Goal: Task Accomplishment & Management: Manage account settings

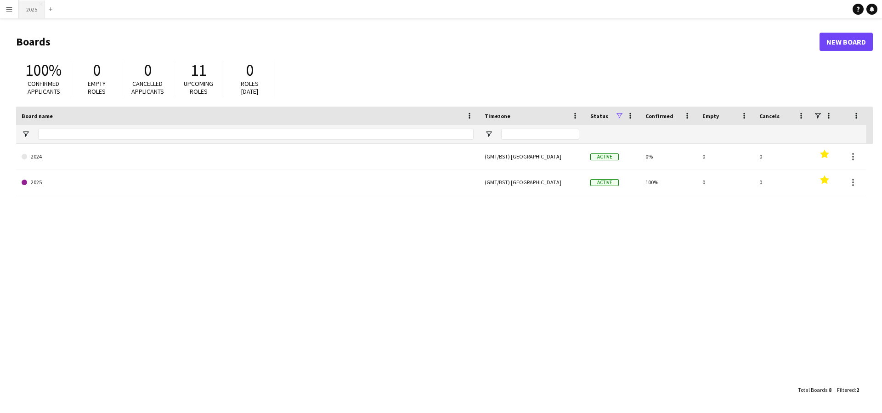
click at [31, 11] on button "2025 Close" at bounding box center [32, 9] width 26 height 18
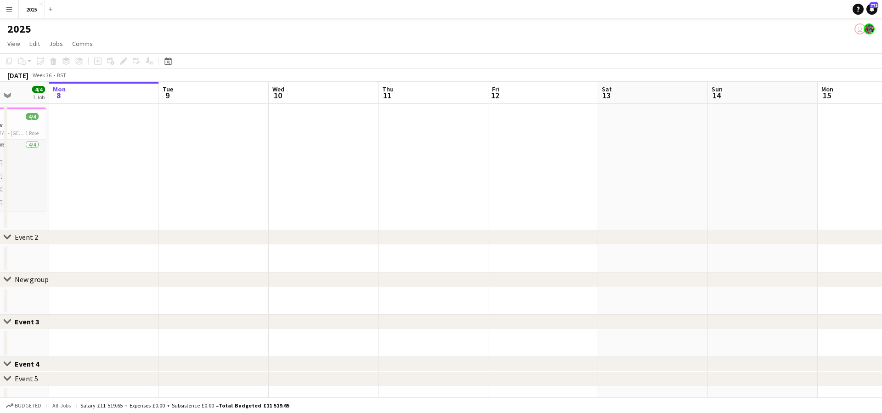
scroll to position [0, 281]
click at [13, 9] on button "Menu" at bounding box center [9, 9] width 18 height 18
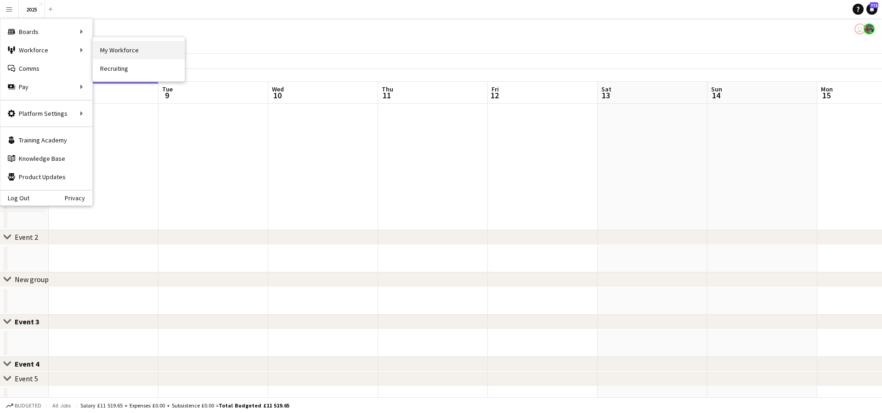
click at [125, 51] on link "My Workforce" at bounding box center [139, 50] width 92 height 18
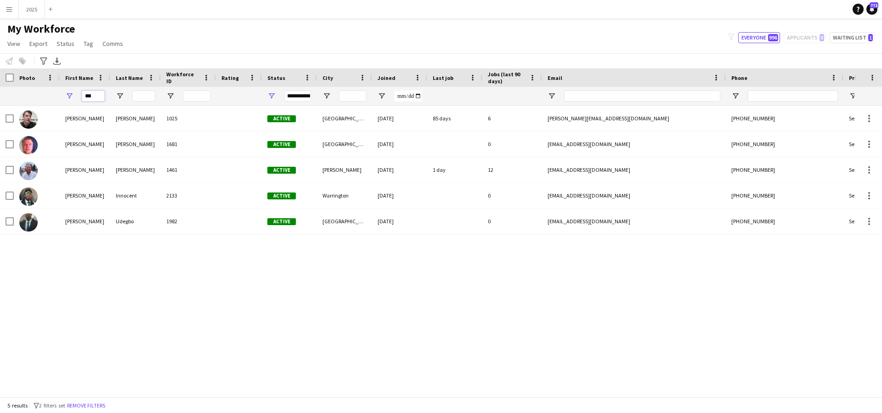
drag, startPoint x: 103, startPoint y: 97, endPoint x: 51, endPoint y: 94, distance: 52.5
click at [51, 94] on div "***" at bounding box center [498, 96] width 996 height 18
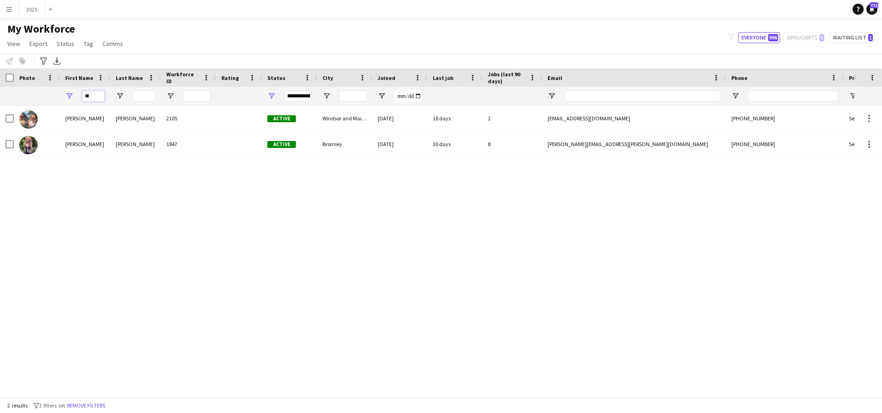
type input "*"
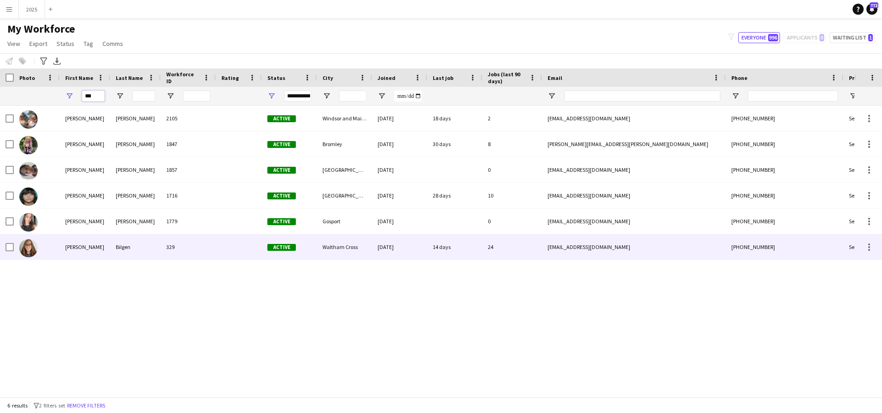
type input "***"
drag, startPoint x: 242, startPoint y: 255, endPoint x: 297, endPoint y: 98, distance: 166.6
click at [297, 98] on div "**********" at bounding box center [298, 96] width 28 height 11
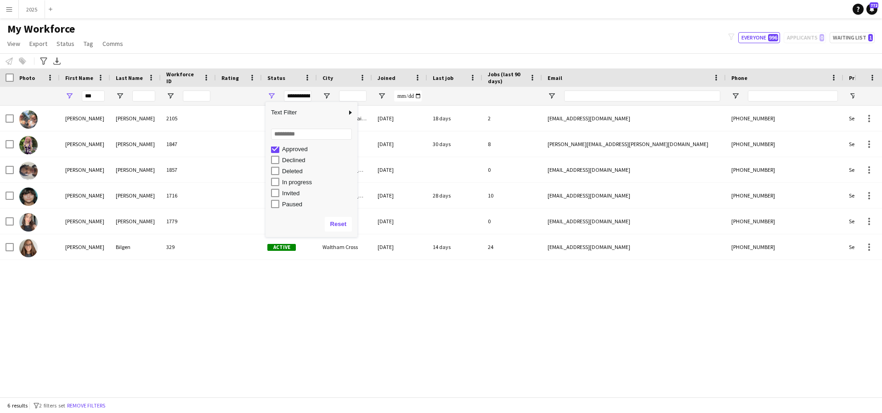
scroll to position [39, 0]
type input "**********"
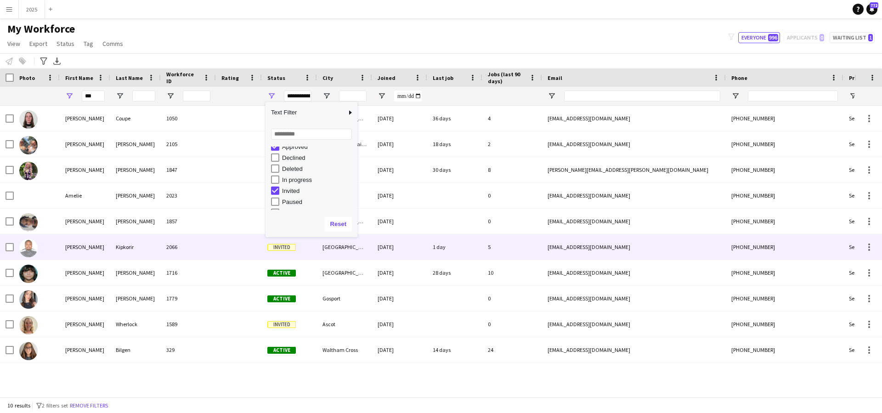
click at [126, 245] on div "Kipkorir" at bounding box center [135, 246] width 51 height 25
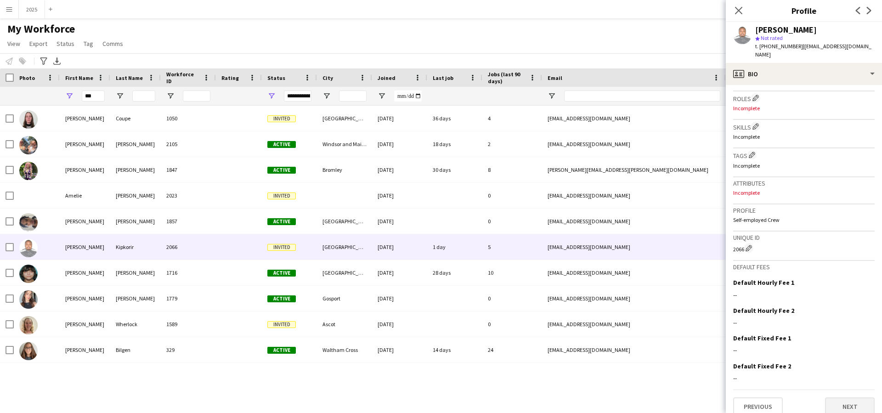
scroll to position [294, 0]
click at [839, 398] on button "Next" at bounding box center [850, 407] width 50 height 18
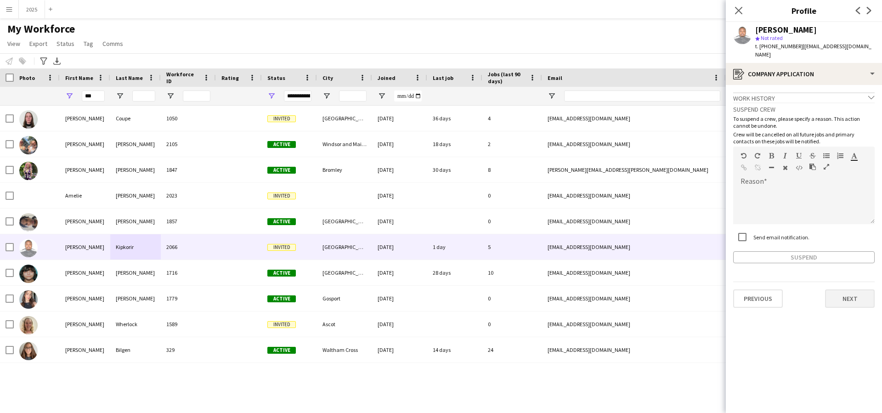
click at [847, 290] on button "Next" at bounding box center [850, 299] width 50 height 18
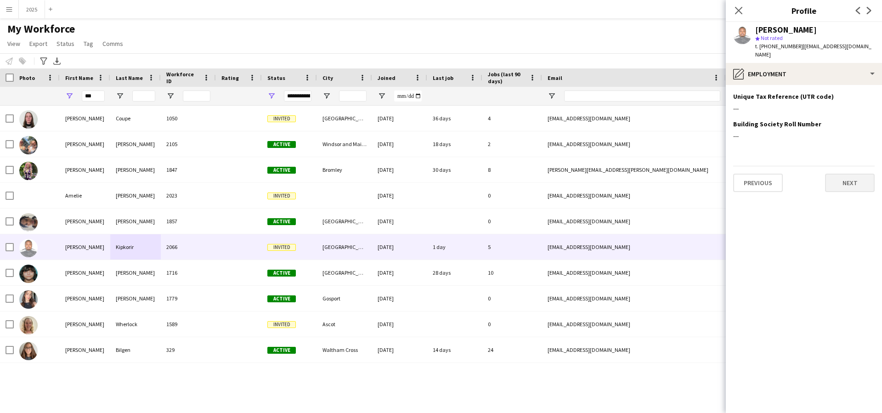
click at [865, 174] on button "Next" at bounding box center [850, 183] width 50 height 18
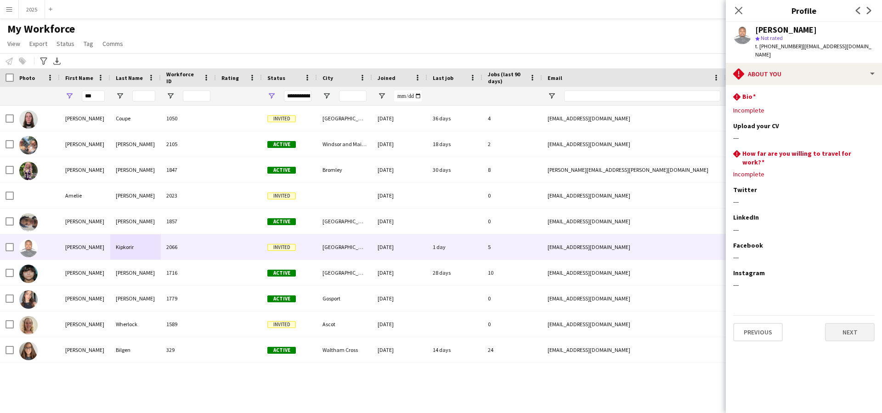
click at [849, 323] on button "Next" at bounding box center [850, 332] width 50 height 18
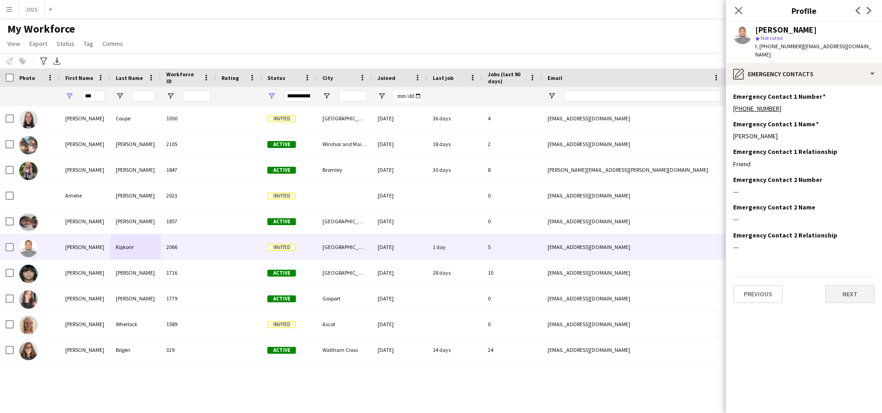
click at [855, 285] on button "Next" at bounding box center [850, 294] width 50 height 18
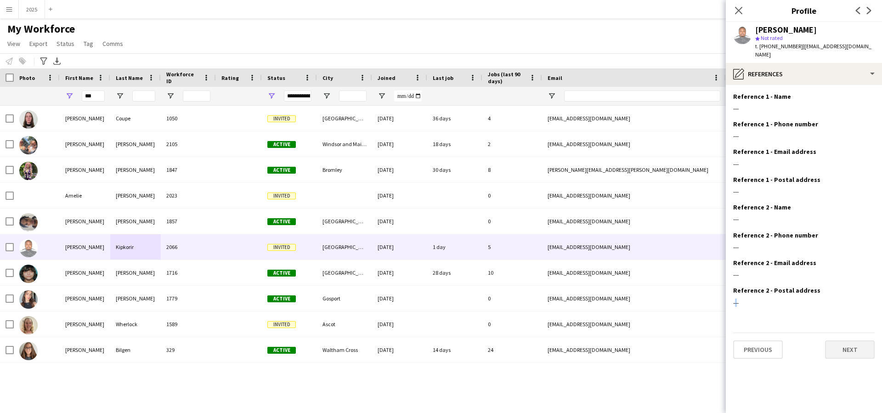
click at [855, 286] on div "Reference 2 - Postal address Edit this field" at bounding box center [804, 290] width 142 height 8
click at [843, 341] on button "Next" at bounding box center [850, 350] width 50 height 18
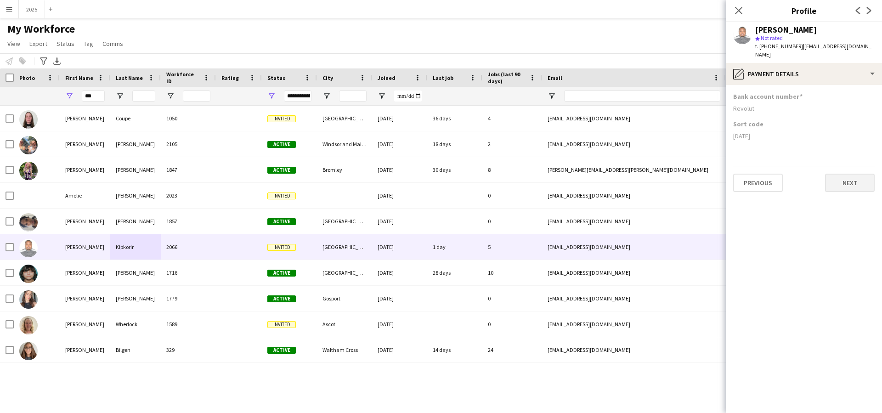
click at [837, 176] on button "Next" at bounding box center [850, 183] width 50 height 18
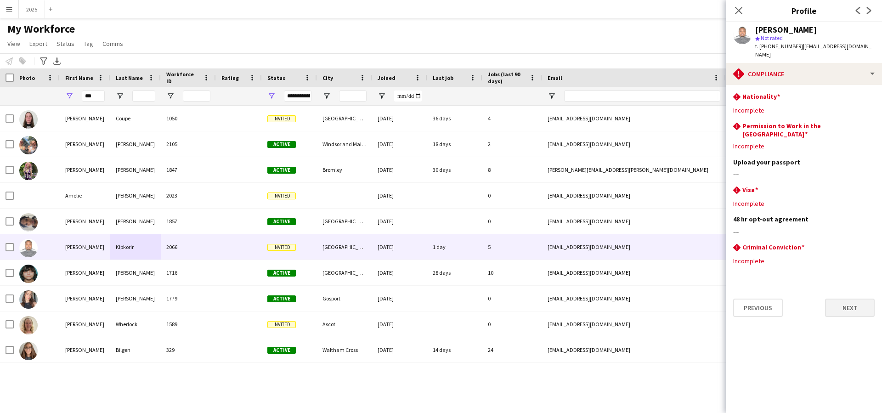
click at [842, 299] on button "Next" at bounding box center [850, 308] width 50 height 18
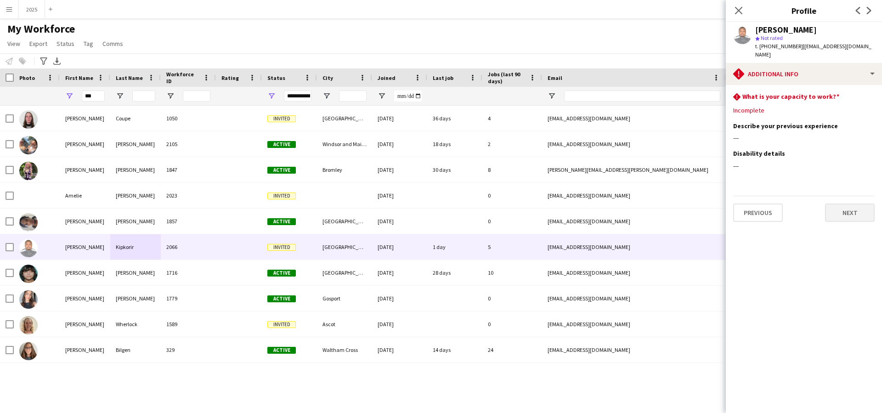
click at [841, 204] on button "Next" at bounding box center [850, 213] width 50 height 18
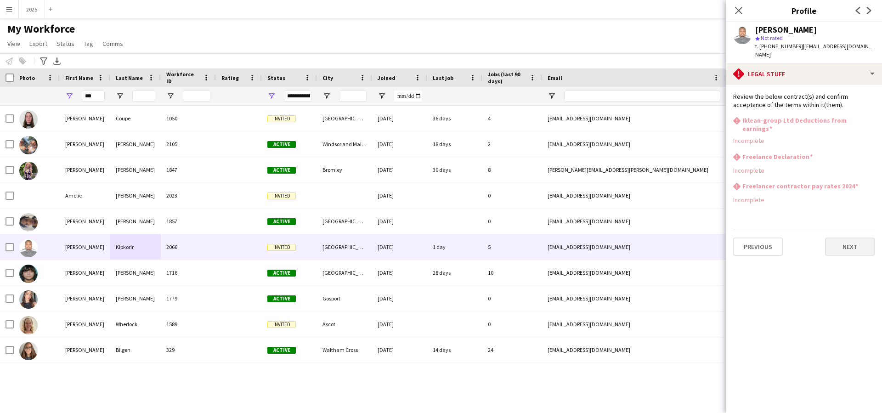
click at [836, 238] on button "Next" at bounding box center [850, 247] width 50 height 18
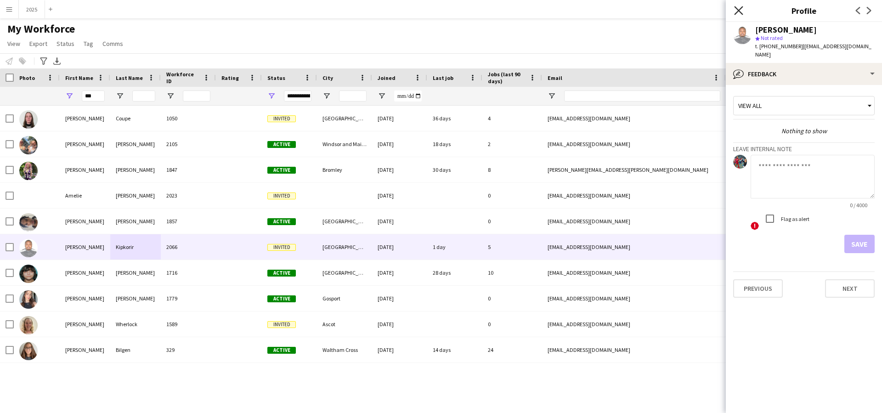
click at [739, 9] on icon "Close pop-in" at bounding box center [738, 10] width 9 height 9
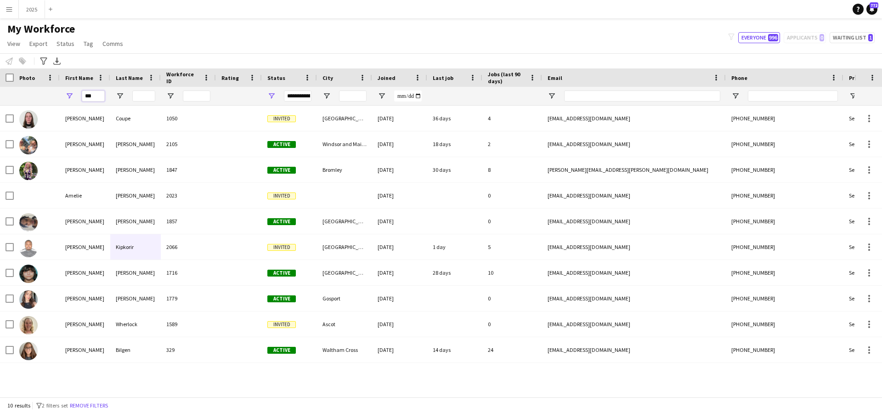
click at [97, 96] on input "***" at bounding box center [93, 96] width 23 height 11
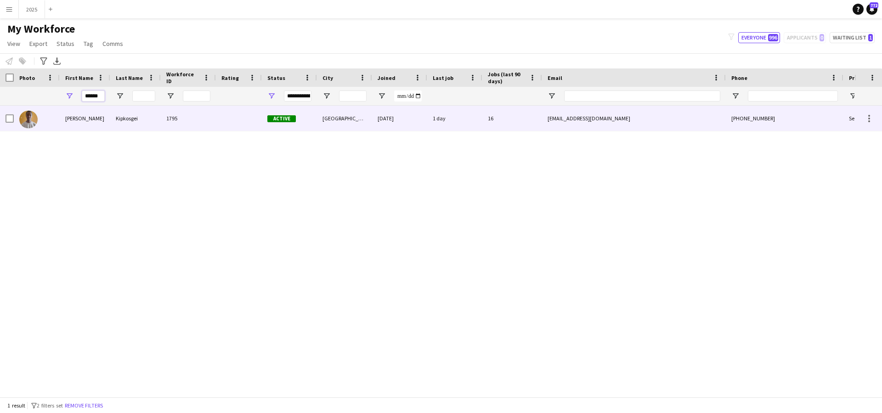
type input "******"
click at [102, 123] on div "[PERSON_NAME]" at bounding box center [85, 118] width 51 height 25
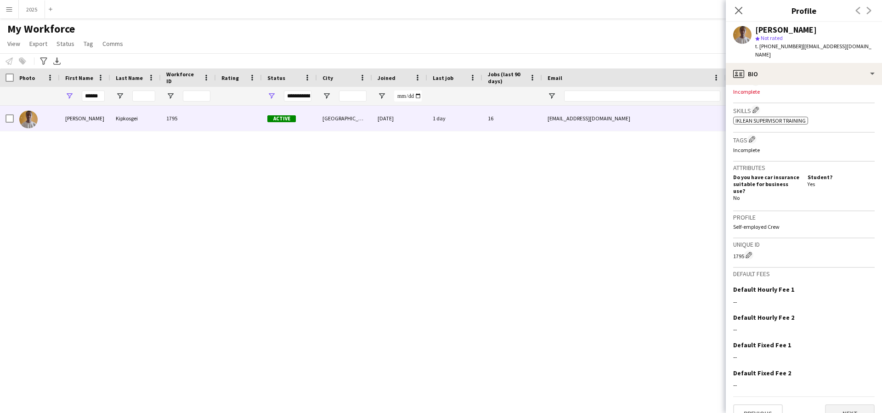
scroll to position [311, 0]
click at [846, 405] on button "Next" at bounding box center [850, 414] width 50 height 18
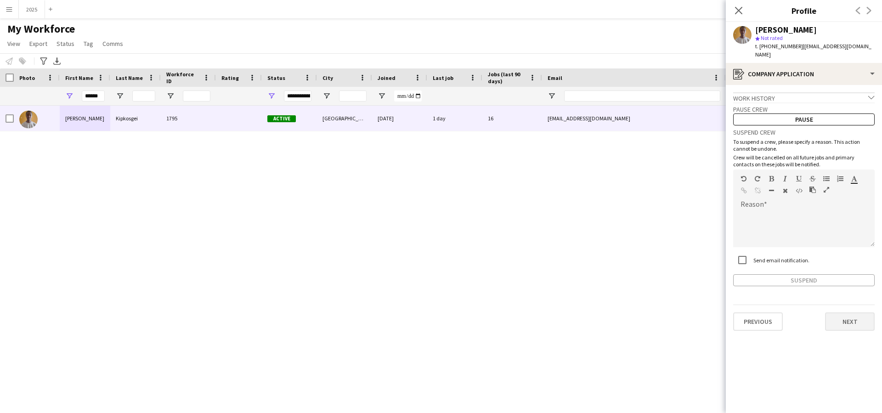
click at [854, 316] on button "Next" at bounding box center [850, 322] width 50 height 18
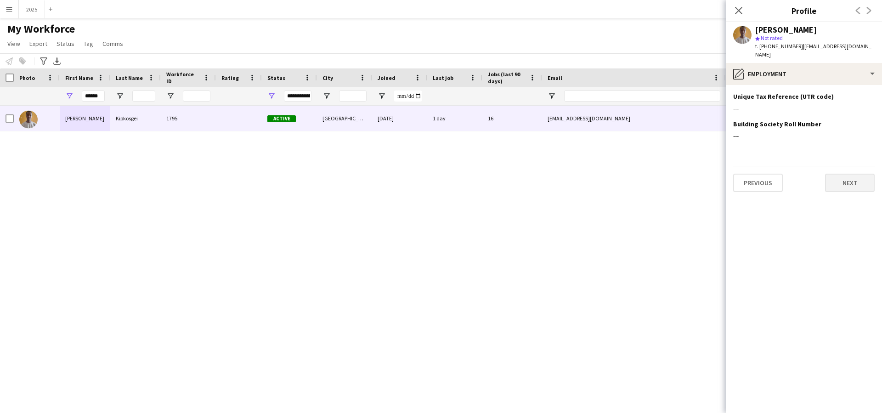
click at [843, 181] on button "Next" at bounding box center [850, 183] width 50 height 18
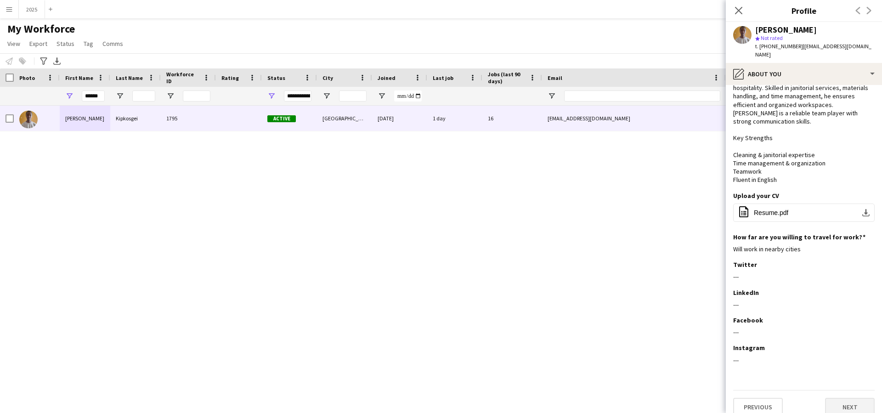
scroll to position [37, 0]
click at [846, 398] on button "Next" at bounding box center [850, 407] width 50 height 18
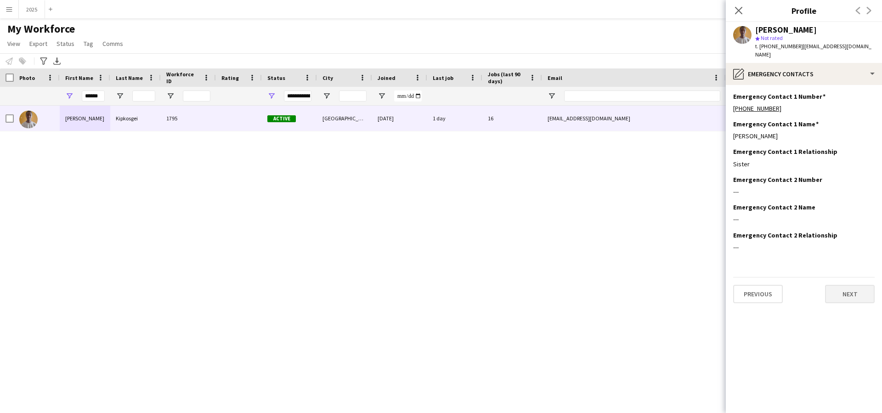
scroll to position [0, 0]
click at [837, 286] on button "Next" at bounding box center [850, 294] width 50 height 18
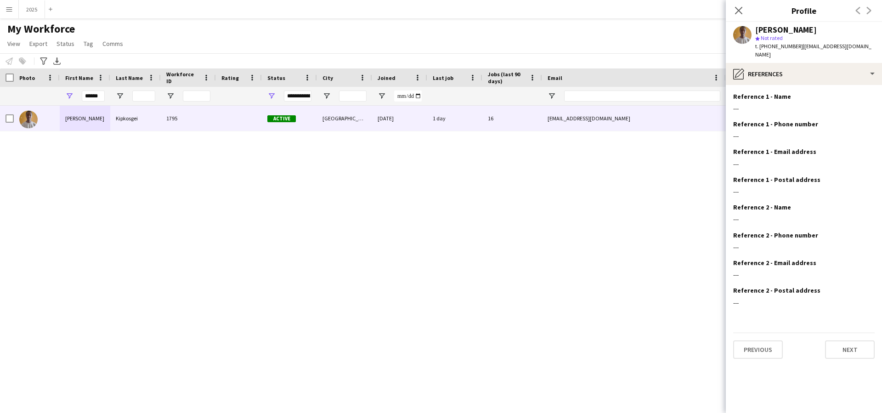
click at [839, 341] on button "Next" at bounding box center [850, 350] width 50 height 18
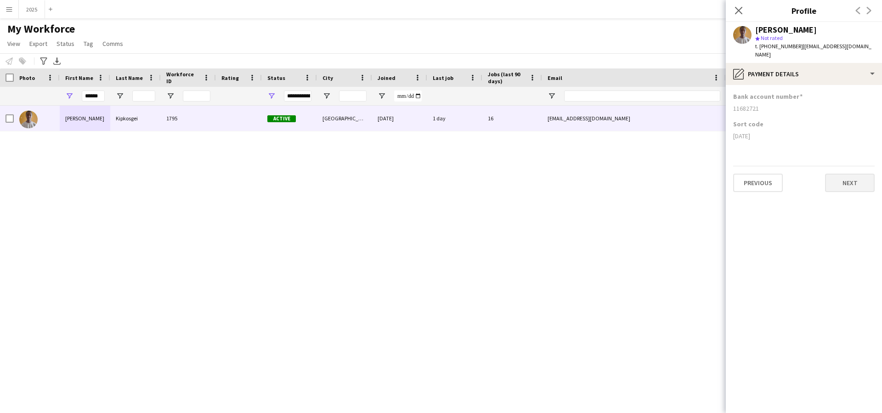
click at [857, 174] on button "Next" at bounding box center [850, 183] width 50 height 18
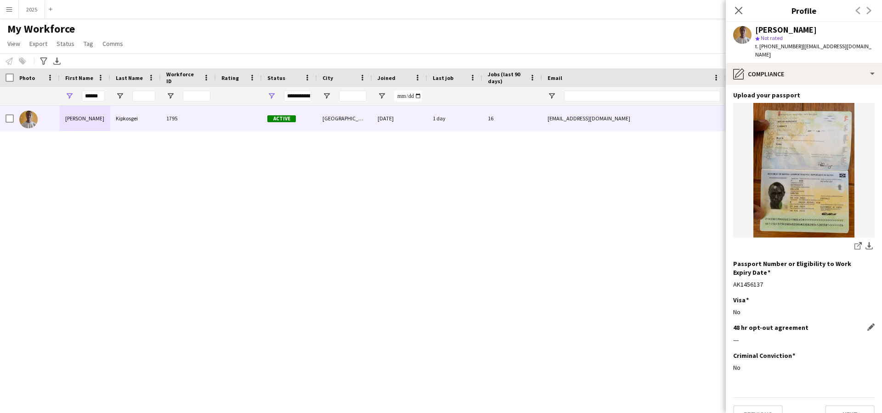
scroll to position [65, 0]
click at [841, 406] on button "Next" at bounding box center [850, 415] width 50 height 18
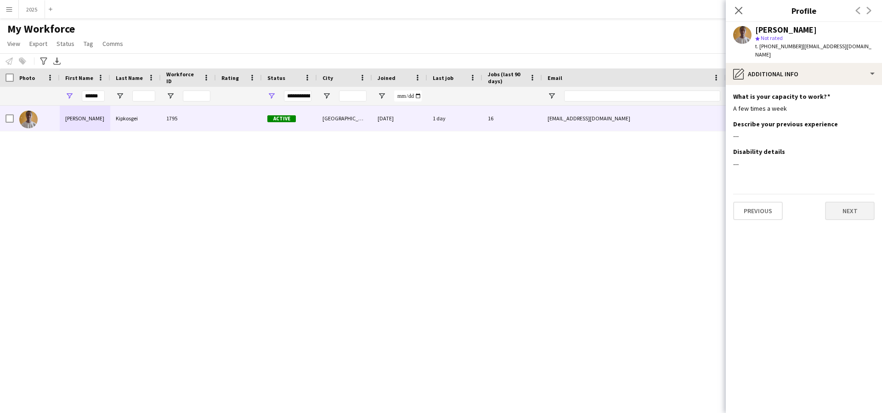
scroll to position [0, 0]
click at [839, 202] on button "Next" at bounding box center [850, 211] width 50 height 18
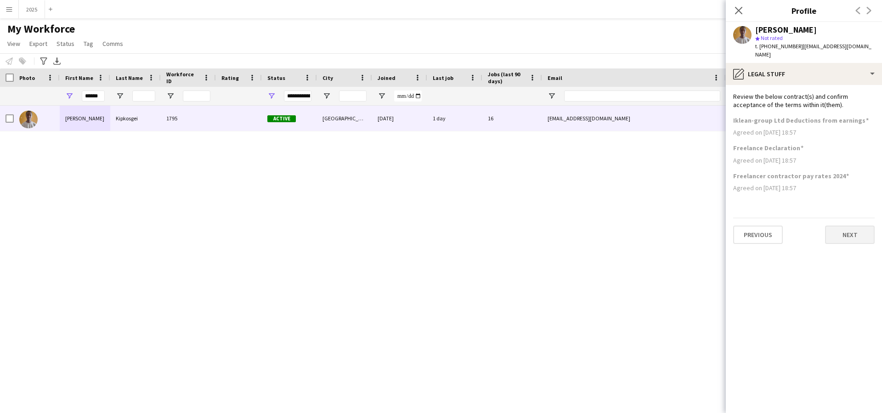
click at [850, 226] on button "Next" at bounding box center [850, 235] width 50 height 18
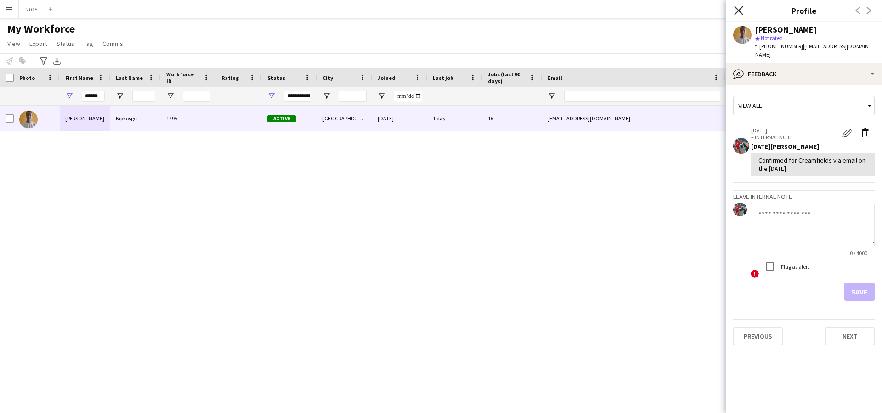
click at [739, 10] on icon at bounding box center [738, 10] width 9 height 9
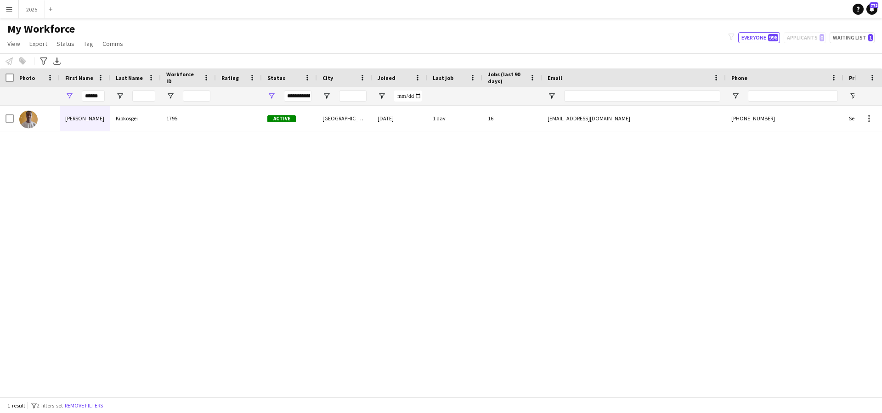
click at [703, 173] on div "[PERSON_NAME] 1795 Active Cambridge [DATE] 1 day 16 [EMAIL_ADDRESS][DOMAIN_NAME…" at bounding box center [427, 251] width 855 height 291
click at [38, 12] on button "2025 Close" at bounding box center [32, 9] width 26 height 18
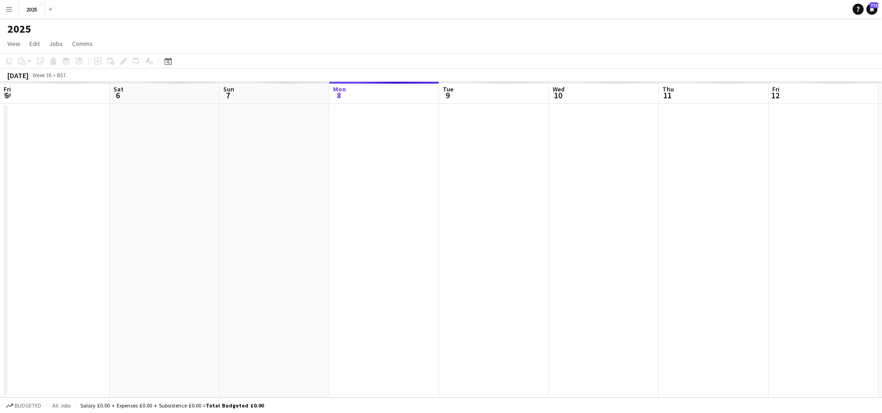
scroll to position [0, 220]
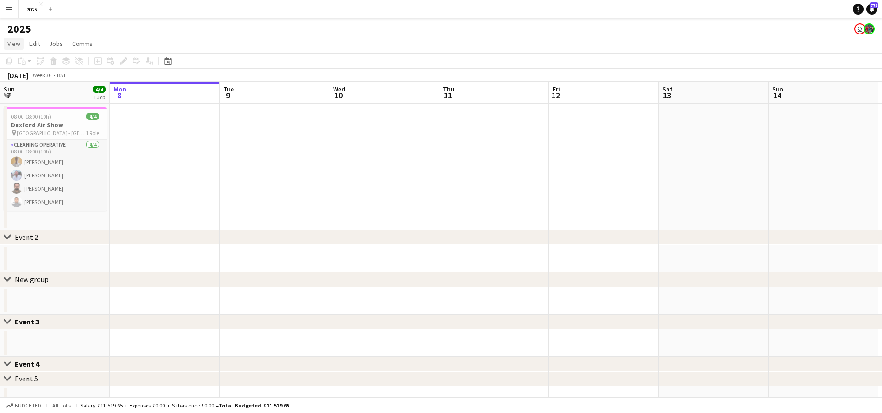
click at [11, 42] on span "View" at bounding box center [13, 44] width 13 height 8
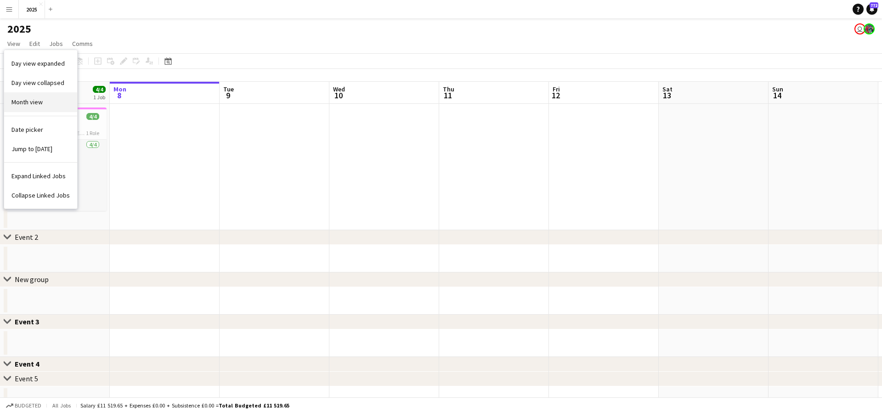
click at [34, 100] on span "Month view" at bounding box center [26, 102] width 31 height 8
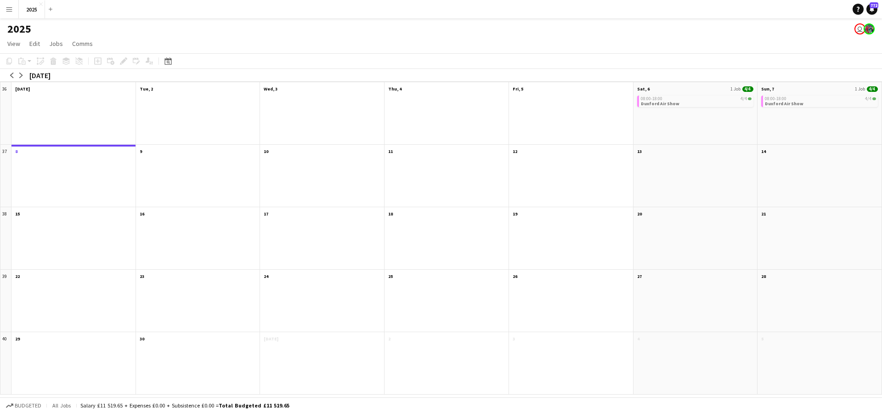
drag, startPoint x: 14, startPoint y: 74, endPoint x: 25, endPoint y: 80, distance: 12.5
click at [14, 74] on app-icon "arrow-left" at bounding box center [12, 76] width 6 height 6
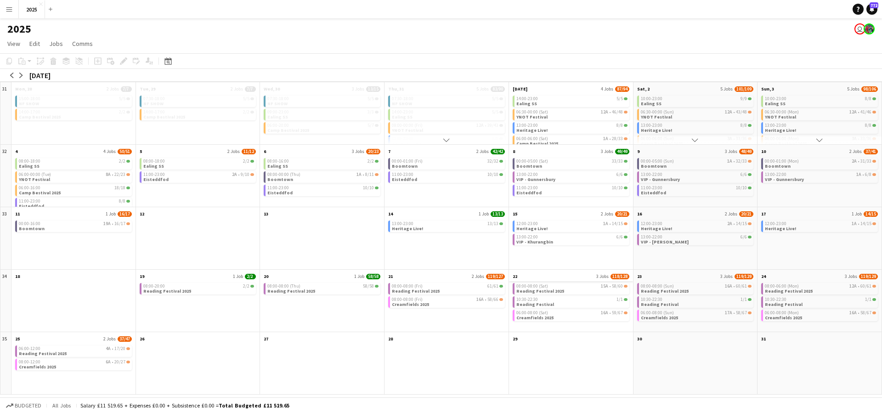
scroll to position [1, 0]
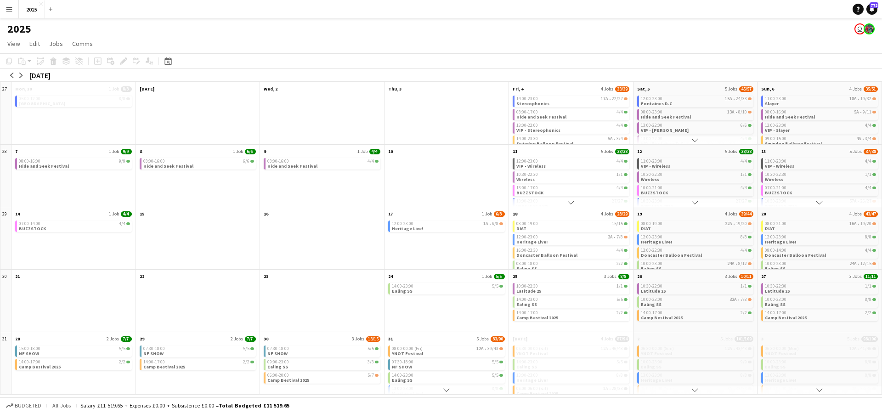
click at [578, 275] on app-month-view-date-header "25 3 Jobs 8/8" at bounding box center [571, 275] width 124 height 11
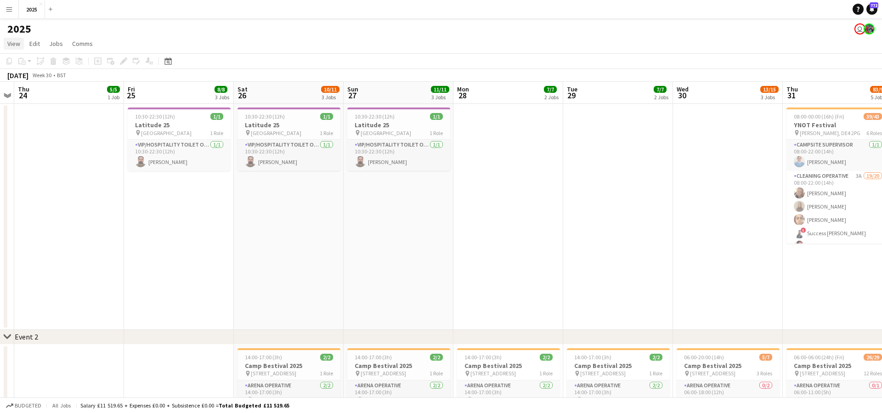
scroll to position [0, 0]
click at [19, 45] on span "View" at bounding box center [13, 43] width 13 height 8
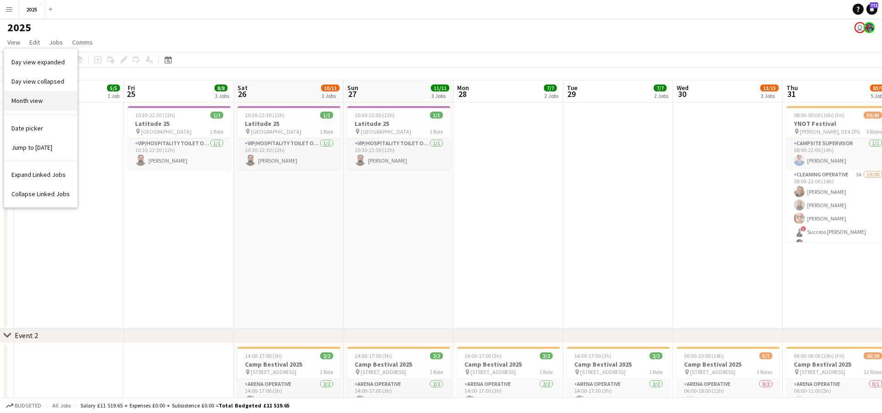
click at [34, 100] on span "Month view" at bounding box center [26, 101] width 31 height 8
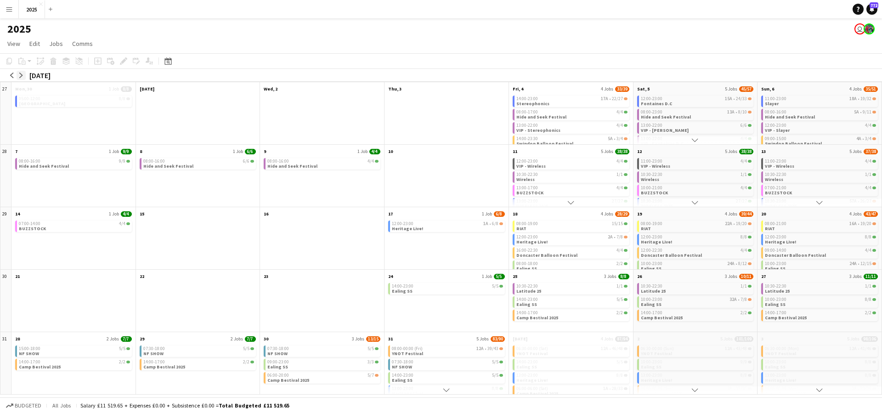
scroll to position [0, 0]
click at [23, 73] on app-icon "arrow-right" at bounding box center [21, 76] width 6 height 6
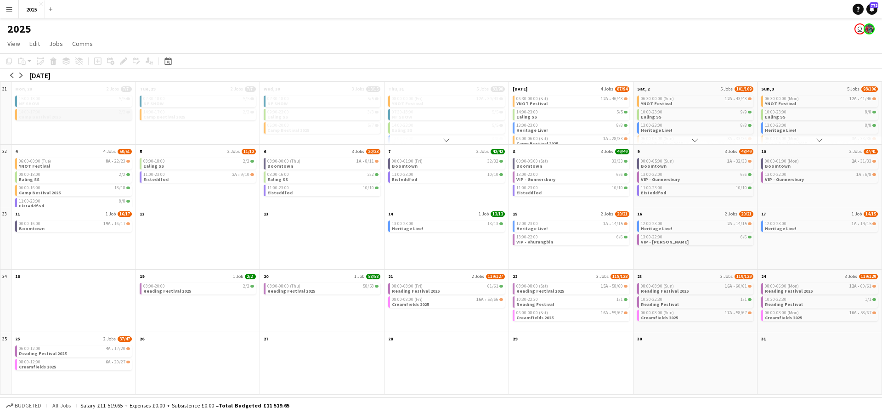
scroll to position [0, 0]
click at [550, 279] on app-month-view-date-header "22 3 Jobs 118/128" at bounding box center [571, 275] width 124 height 11
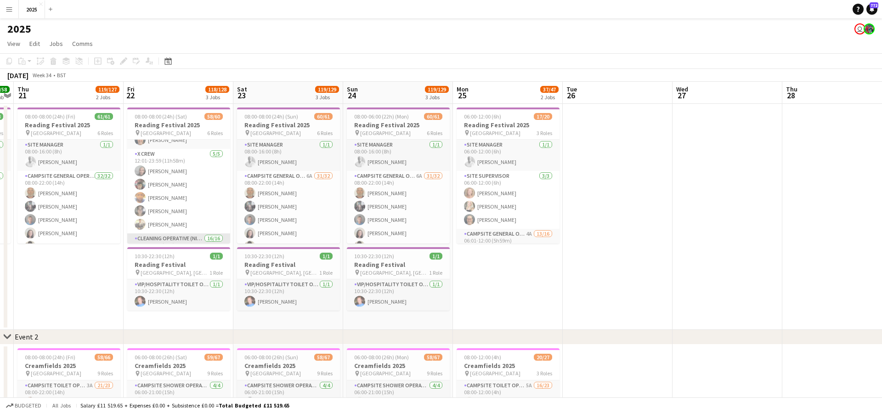
scroll to position [522, 0]
drag, startPoint x: 7, startPoint y: 9, endPoint x: 14, endPoint y: 21, distance: 14.0
click at [7, 9] on app-icon "Menu" at bounding box center [9, 9] width 7 height 7
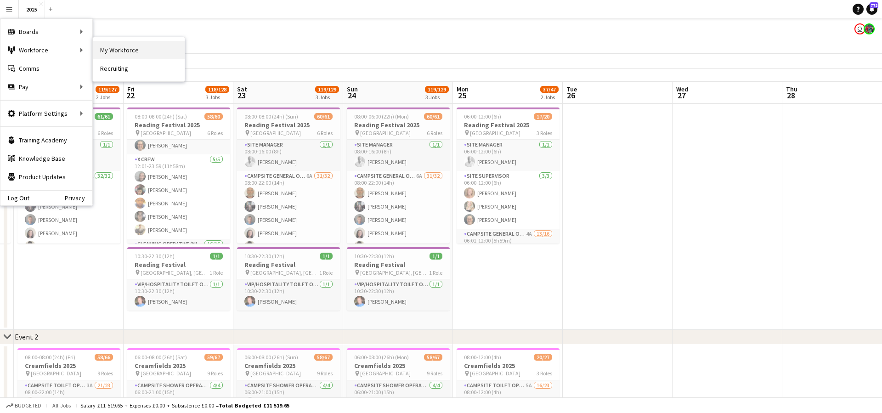
click at [133, 50] on link "My Workforce" at bounding box center [139, 50] width 92 height 18
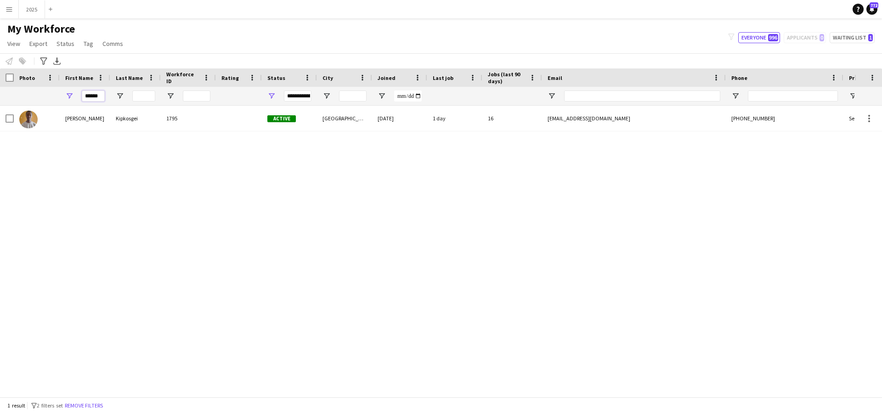
drag, startPoint x: 102, startPoint y: 97, endPoint x: 0, endPoint y: 92, distance: 102.1
click at [0, 92] on html "Menu Boards Boards Boards All jobs Status Workforce Workforce My Workforce Recr…" at bounding box center [441, 206] width 882 height 413
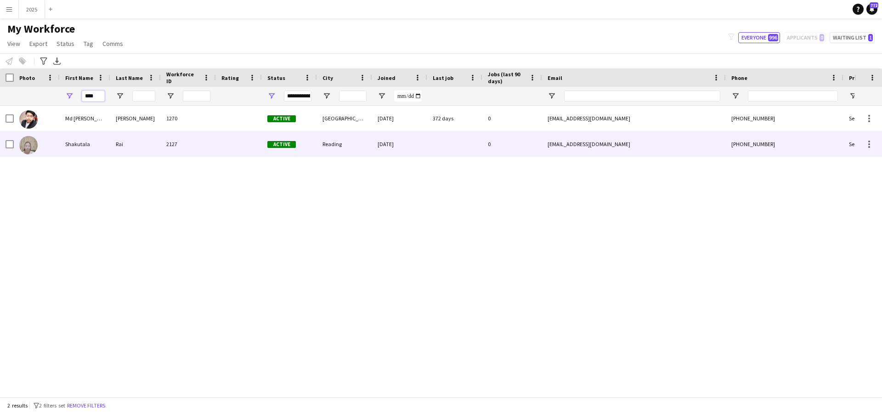
type input "****"
click at [108, 148] on div "Shakutala" at bounding box center [85, 143] width 51 height 25
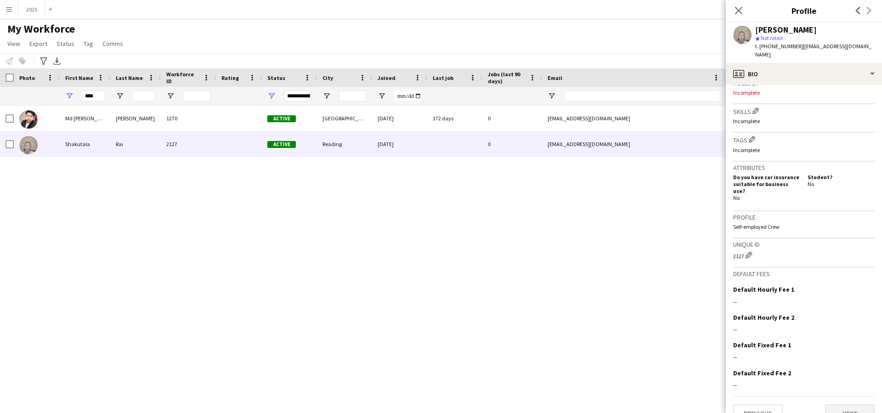
scroll to position [289, 0]
click at [841, 405] on button "Next" at bounding box center [850, 414] width 50 height 18
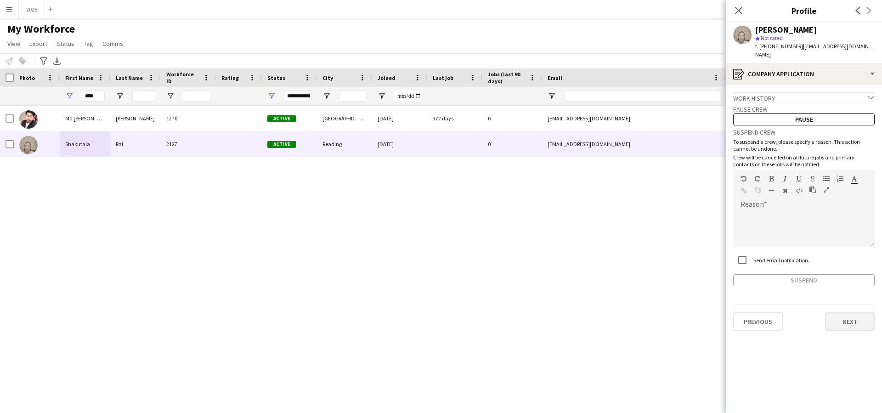
click at [842, 316] on button "Next" at bounding box center [850, 322] width 50 height 18
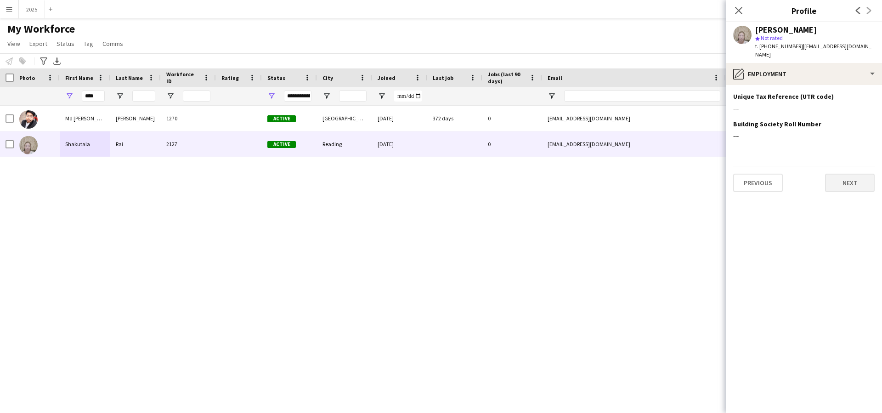
click at [834, 176] on button "Next" at bounding box center [850, 183] width 50 height 18
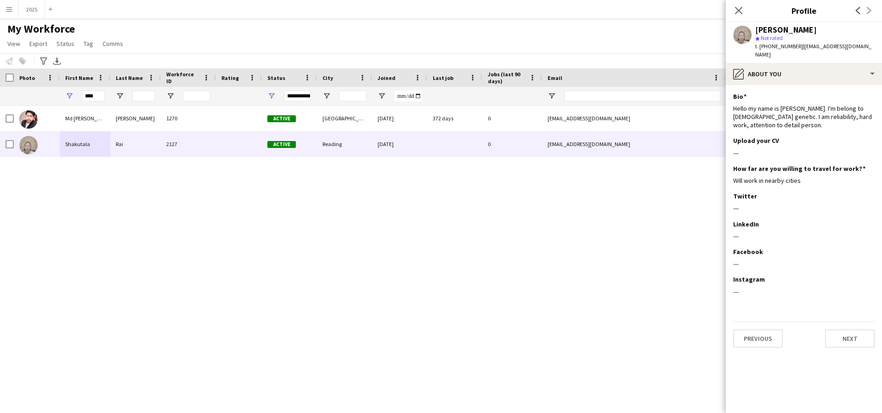
drag, startPoint x: 848, startPoint y: 331, endPoint x: 848, endPoint y: 322, distance: 9.2
click at [848, 331] on button "Next" at bounding box center [850, 339] width 50 height 18
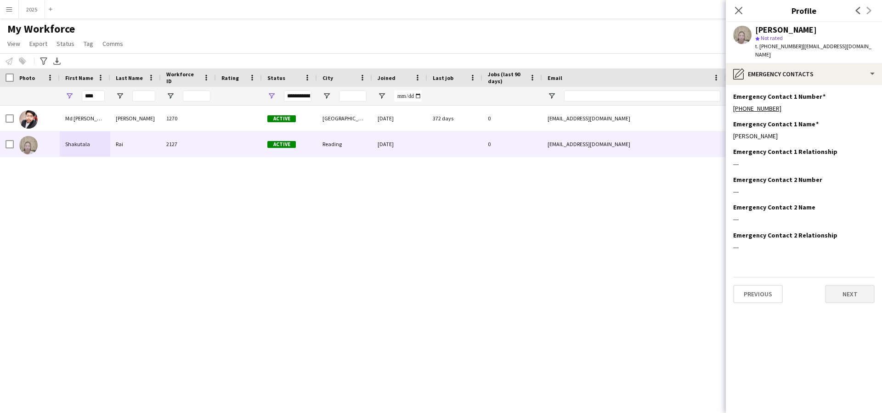
click at [843, 288] on button "Next" at bounding box center [850, 294] width 50 height 18
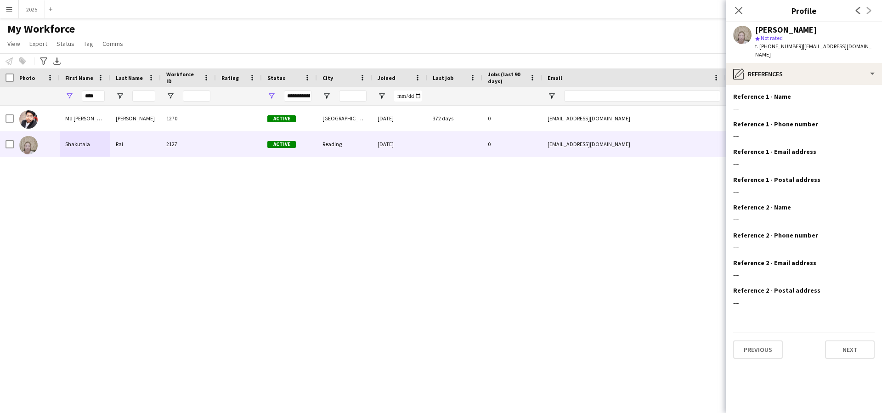
click at [841, 341] on button "Next" at bounding box center [850, 350] width 50 height 18
